Goal: Task Accomplishment & Management: Use online tool/utility

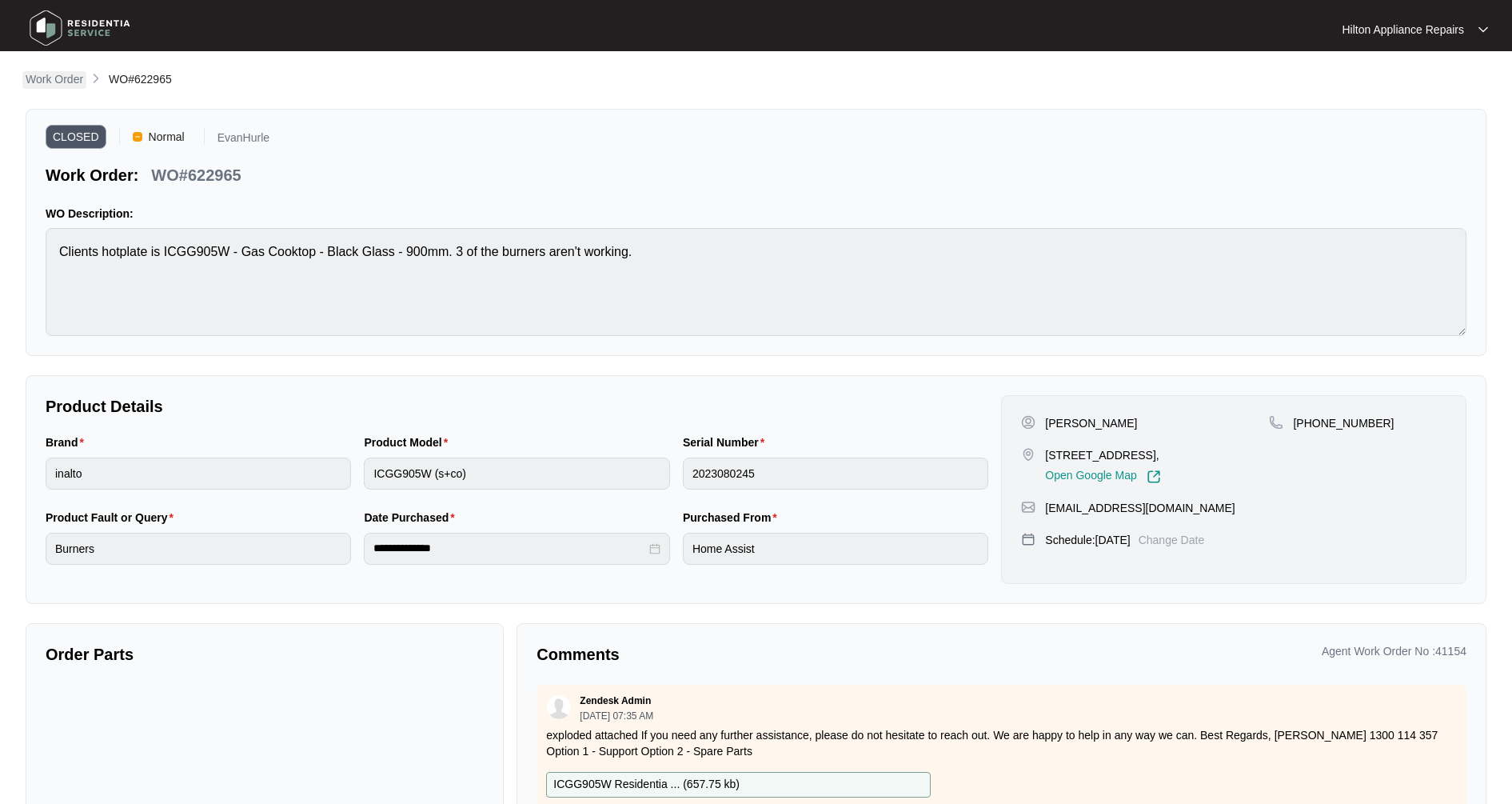
click at [66, 80] on p "Work Order" at bounding box center [54, 79] width 57 height 16
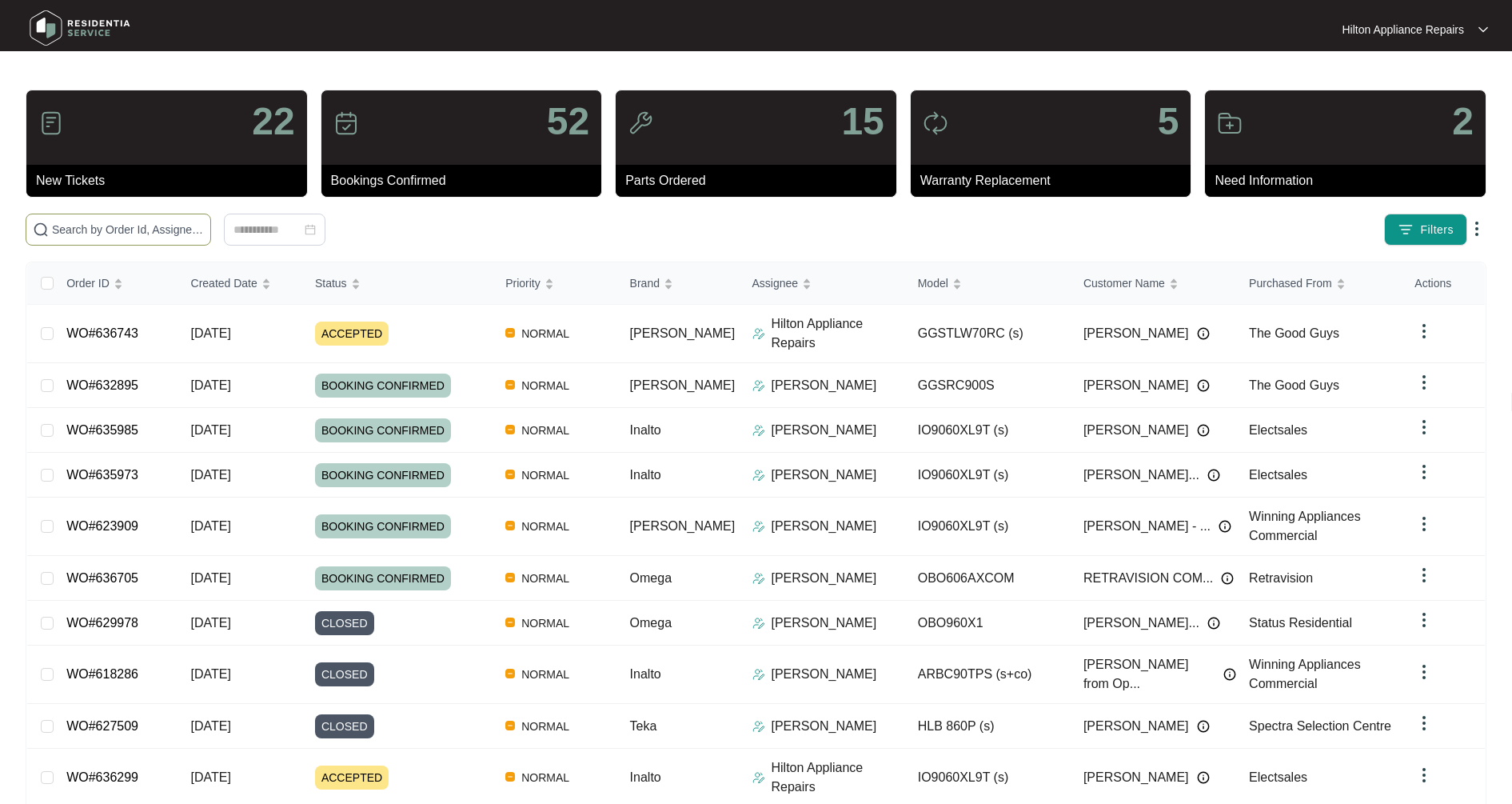
click at [72, 222] on input "text" at bounding box center [128, 229] width 152 height 17
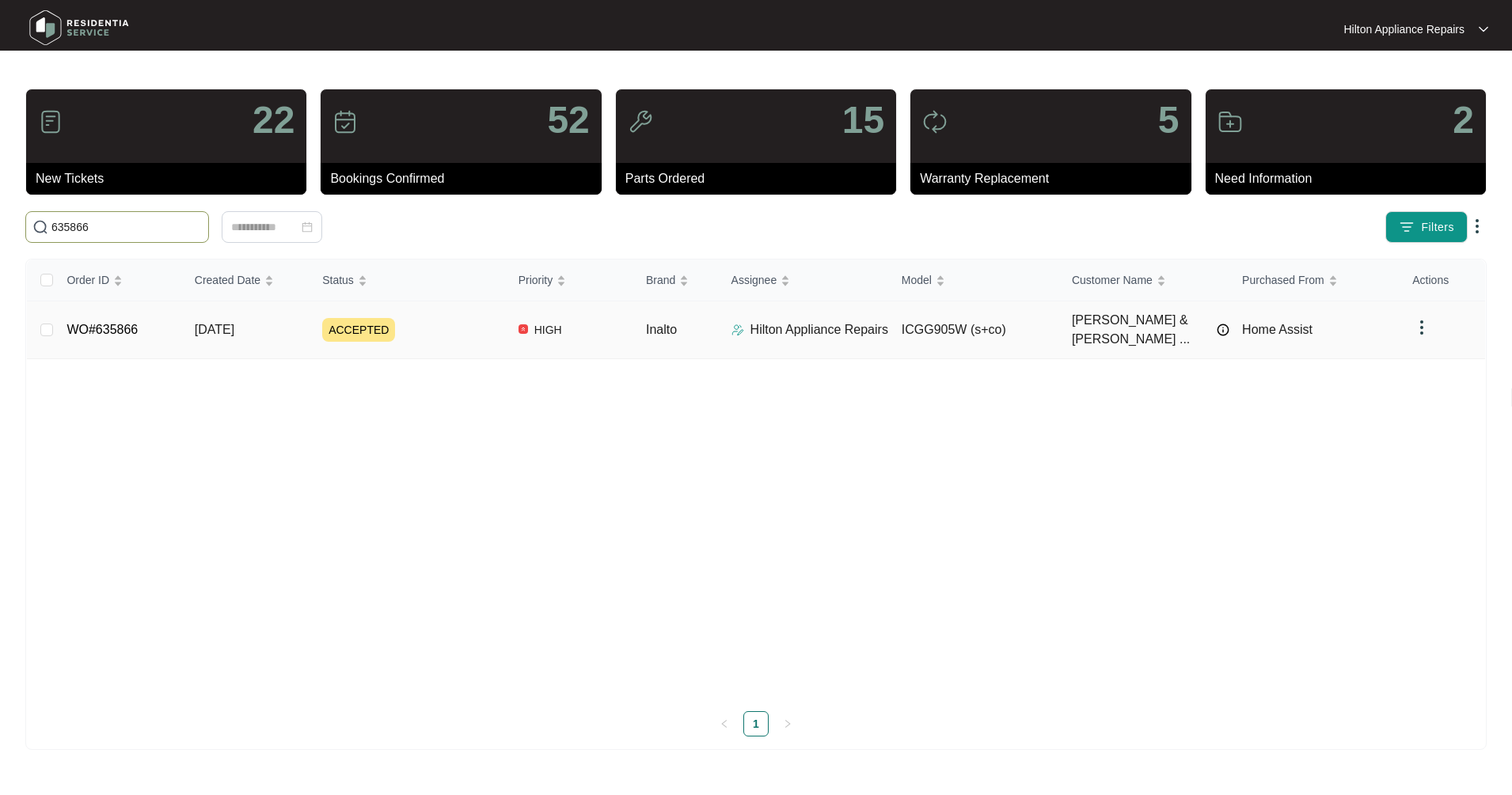
type input "635866"
click at [131, 333] on td "WO#635866" at bounding box center [117, 330] width 127 height 57
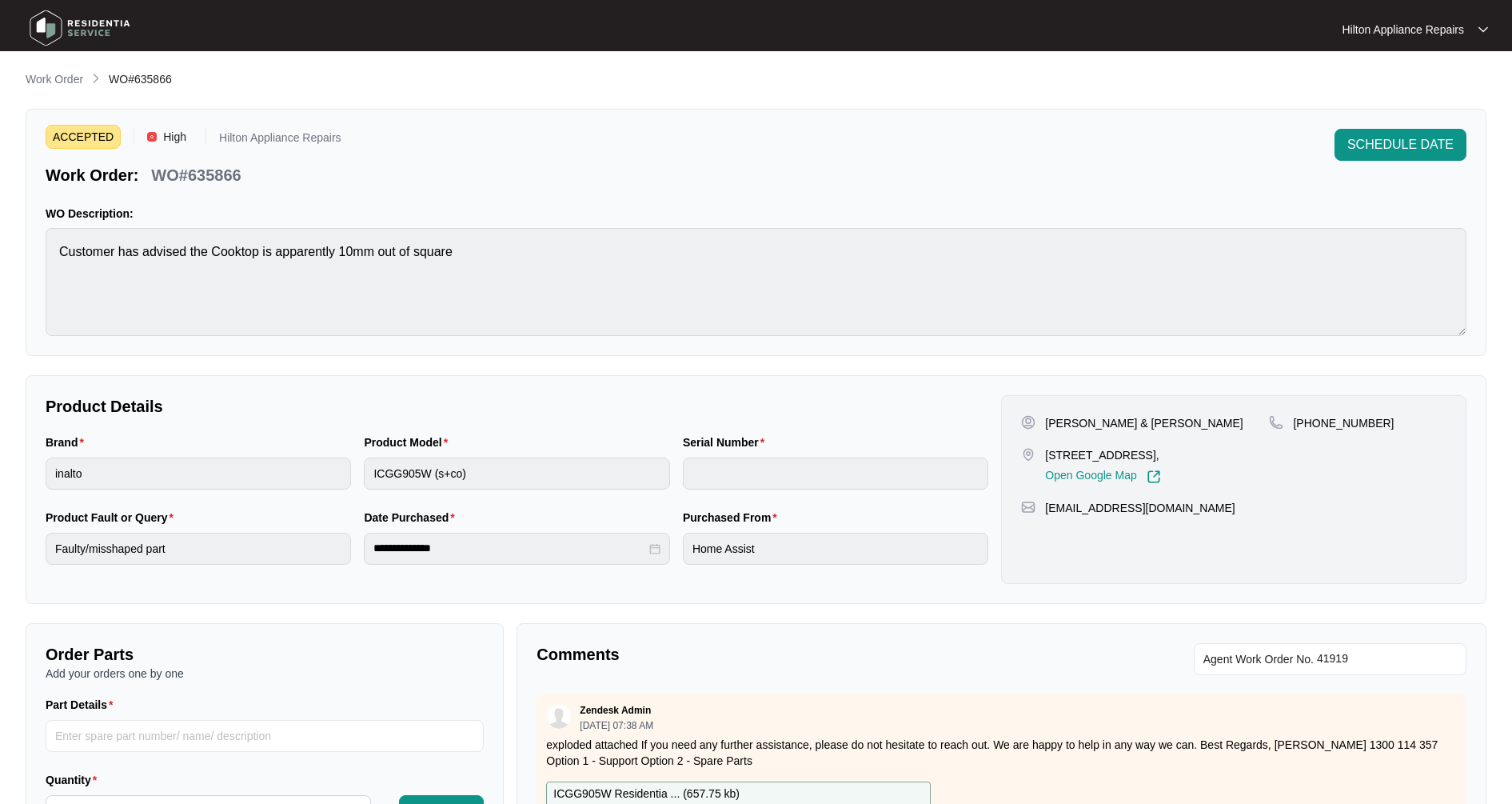
scroll to position [257, 0]
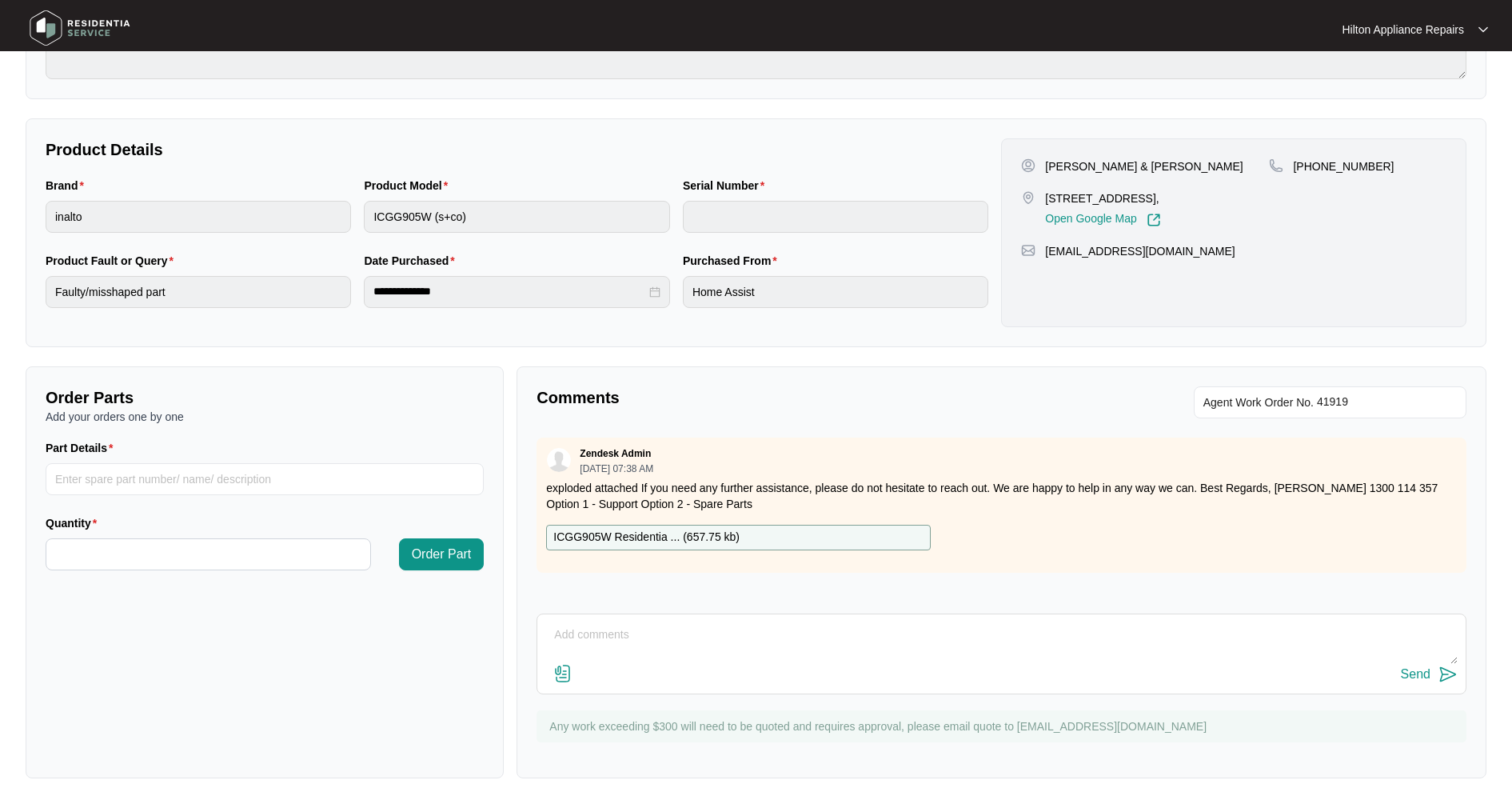
click at [627, 630] on textarea at bounding box center [1001, 643] width 913 height 42
paste textarea "Have tried calling/left message/podium both [DATE] and [DATE]. Will update you …"
type textarea "Have tried calling/left message/podium both [DATE] and [DATE]. Will update you …"
click at [1412, 679] on div "Send" at bounding box center [1416, 674] width 30 height 14
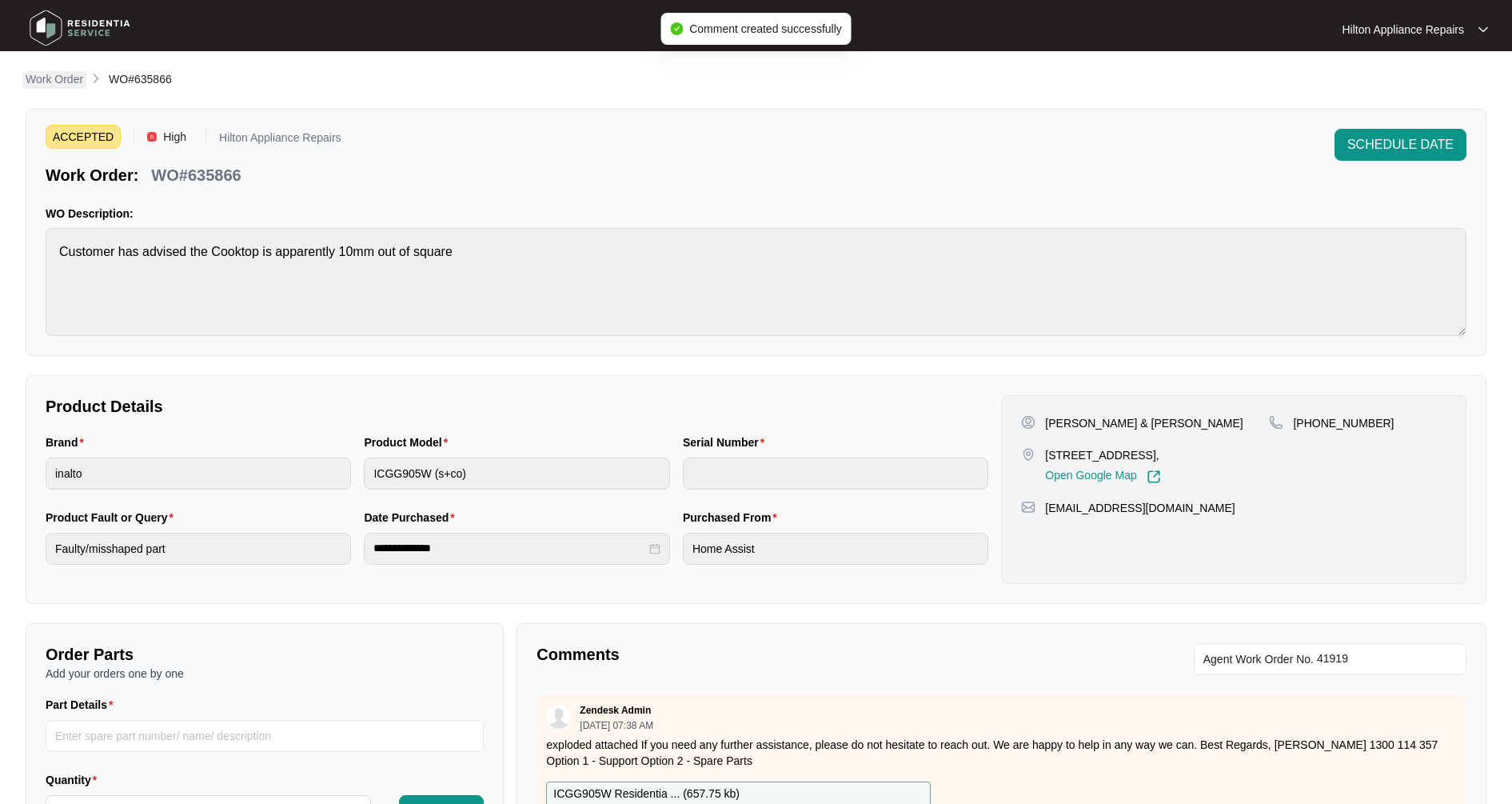
click at [75, 85] on p "Work Order" at bounding box center [54, 79] width 57 height 16
